Goal: Information Seeking & Learning: Compare options

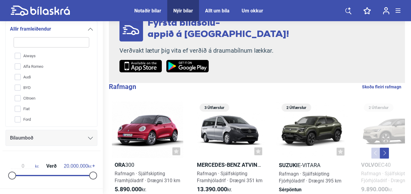
scroll to position [61, 0]
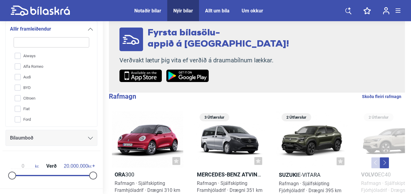
click at [384, 95] on link "Skoða fleiri rafmagn" at bounding box center [381, 97] width 39 height 8
checkbox input "true"
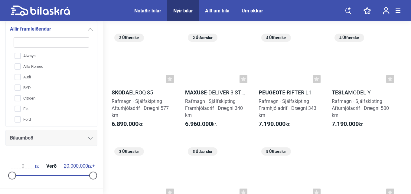
scroll to position [696, 0]
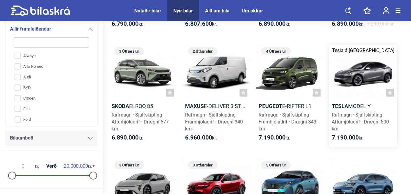
click at [343, 104] on b "Tesla" at bounding box center [340, 106] width 16 height 6
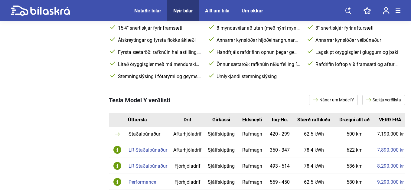
scroll to position [303, 0]
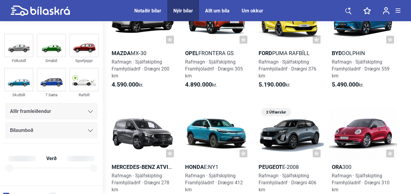
checkbox input "true"
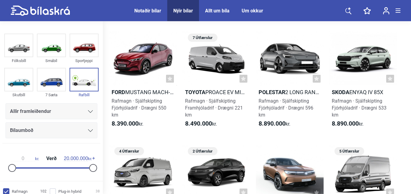
scroll to position [1362, 0]
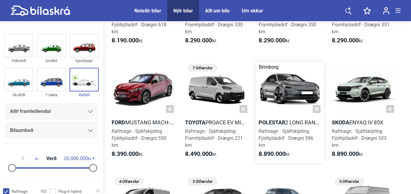
click at [271, 121] on b "Polestar" at bounding box center [272, 122] width 27 height 6
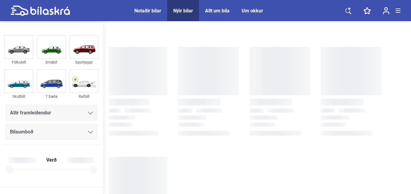
checkbox input "true"
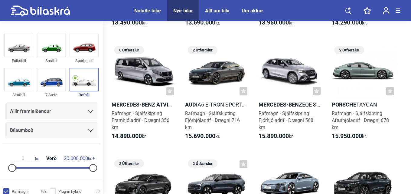
scroll to position [2512, 0]
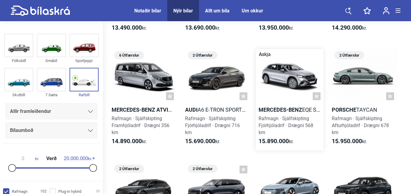
click at [275, 107] on b "Mercedes-Benz" at bounding box center [281, 110] width 44 height 6
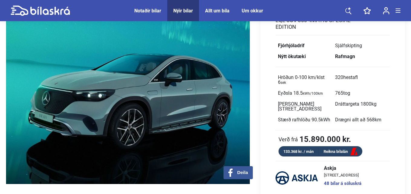
scroll to position [30, 0]
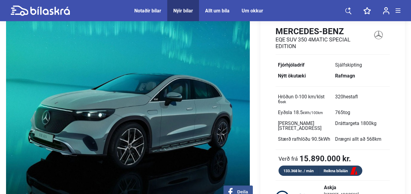
click at [195, 126] on img at bounding box center [128, 110] width 244 height 188
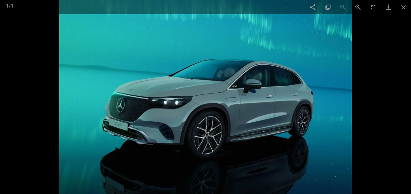
scroll to position [2512, 0]
click at [403, 5] on span at bounding box center [403, 7] width 15 height 14
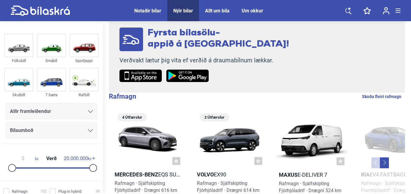
click at [376, 96] on link "Skoða fleiri rafmagn" at bounding box center [381, 97] width 39 height 8
checkbox input "true"
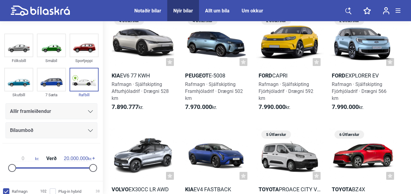
scroll to position [1059, 0]
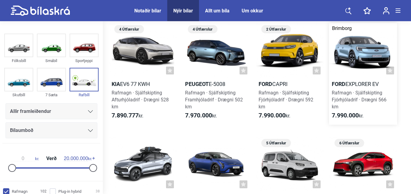
click at [349, 83] on h2 "Ford Explorer EV" at bounding box center [363, 84] width 68 height 7
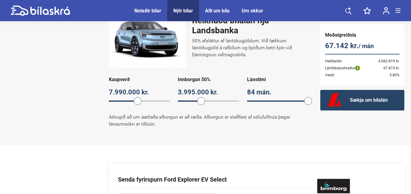
scroll to position [515, 0]
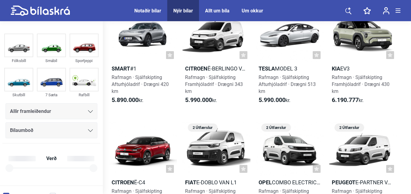
checkbox input "true"
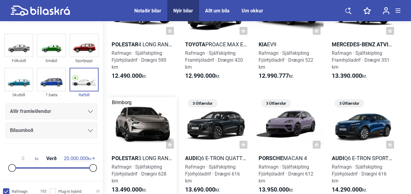
scroll to position [2361, 0]
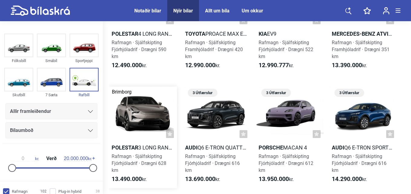
click at [122, 146] on b "Polestar" at bounding box center [125, 147] width 27 height 6
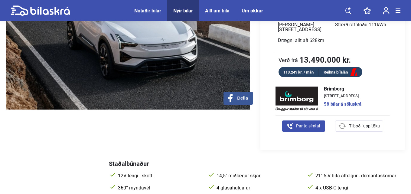
scroll to position [61, 0]
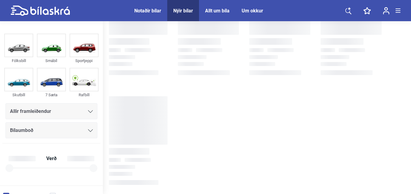
checkbox input "true"
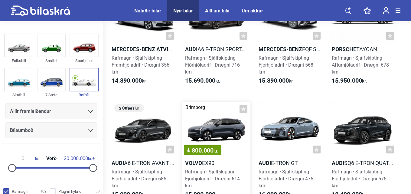
scroll to position [2603, 0]
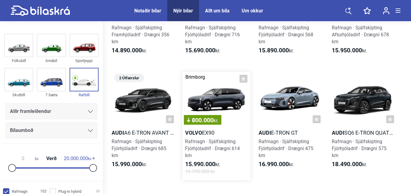
click at [192, 130] on b "Volvo" at bounding box center [193, 133] width 17 height 6
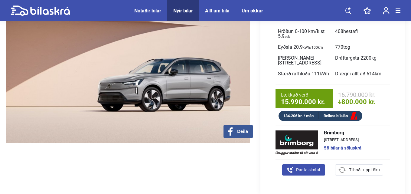
scroll to position [61, 0]
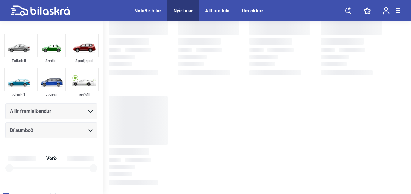
checkbox input "true"
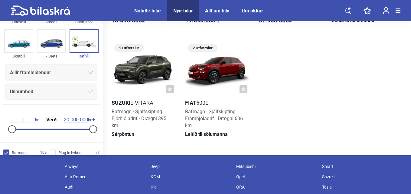
scroll to position [2876, 0]
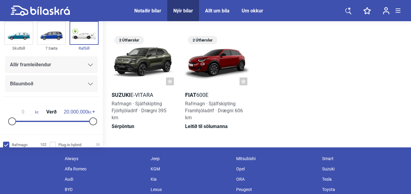
click at [143, 10] on div "Notaðir bílar" at bounding box center [147, 11] width 27 height 6
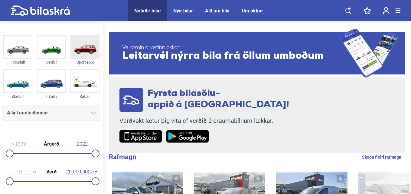
click at [84, 50] on img at bounding box center [85, 47] width 28 height 22
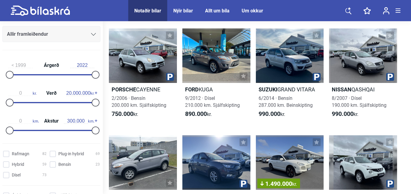
scroll to position [91, 0]
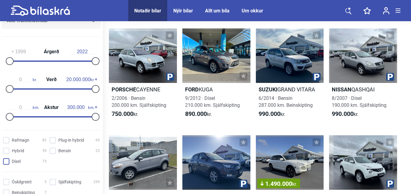
click at [6, 162] on input "Dísel 73" at bounding box center [26, 162] width 44 height 6
checkbox input "true"
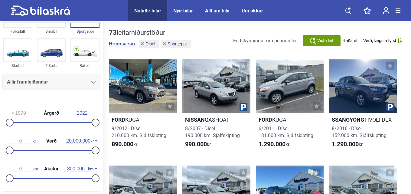
scroll to position [30, 0]
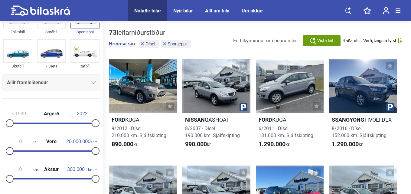
click at [92, 83] on icon at bounding box center [93, 82] width 5 height 3
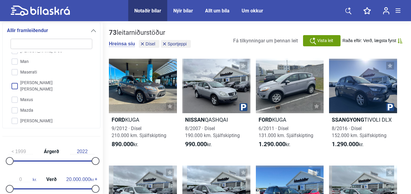
scroll to position [896, 0]
click at [42, 116] on input "Mercedes-Benz" at bounding box center [47, 121] width 82 height 11
checkbox input "true"
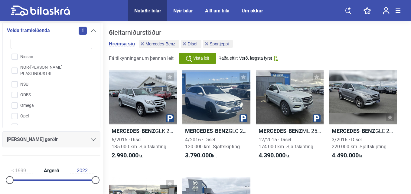
scroll to position [765, 0]
click at [91, 141] on div at bounding box center [93, 139] width 5 height 5
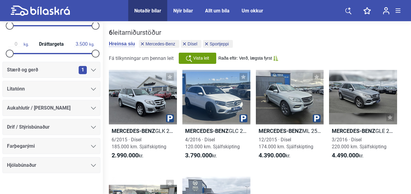
scroll to position [532, 0]
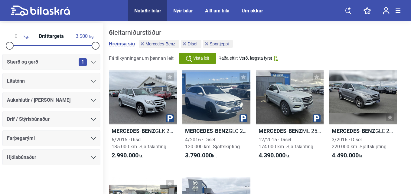
click at [42, 12] on icon at bounding box center [40, 10] width 59 height 11
checkbox input "false"
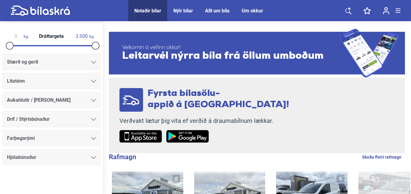
click at [181, 8] on div "Nýir bílar" at bounding box center [183, 11] width 20 height 6
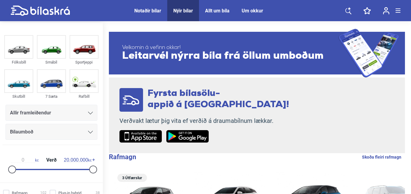
click at [254, 9] on div "Um okkur" at bounding box center [252, 11] width 21 height 6
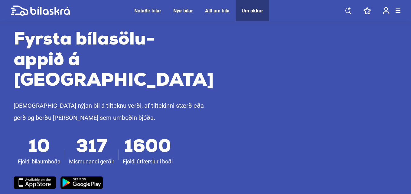
scroll to position [272, 0]
click at [182, 10] on div "Nýir bílar" at bounding box center [183, 11] width 20 height 6
